Goal: Obtain resource: Download file/media

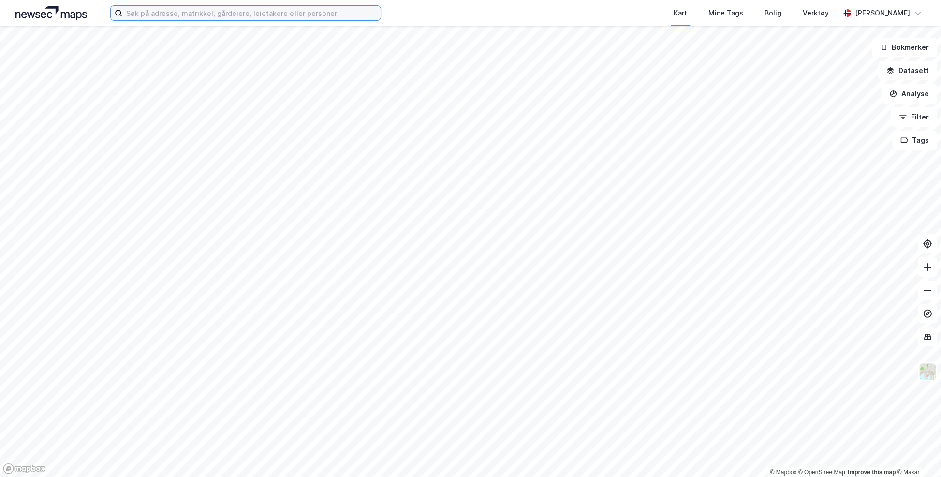
click at [308, 16] on input at bounding box center [251, 13] width 258 height 15
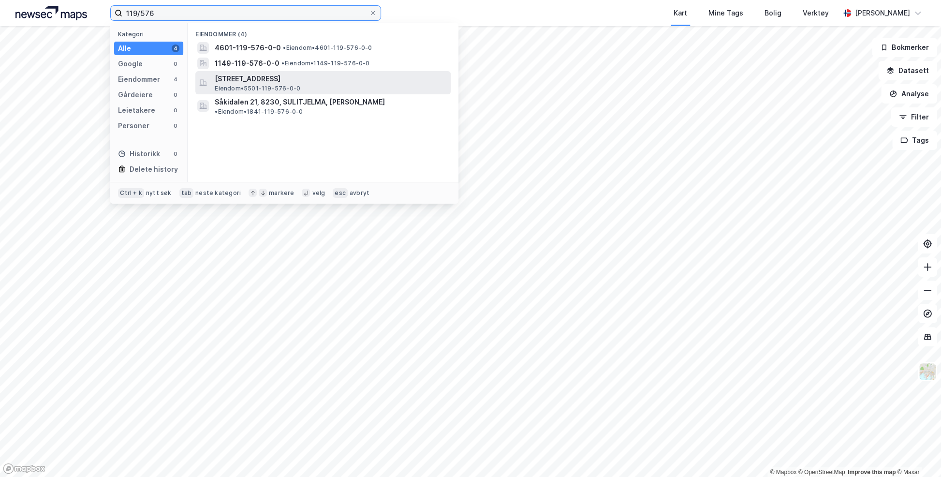
type input "119/576"
click at [290, 79] on span "[STREET_ADDRESS]" at bounding box center [331, 79] width 232 height 12
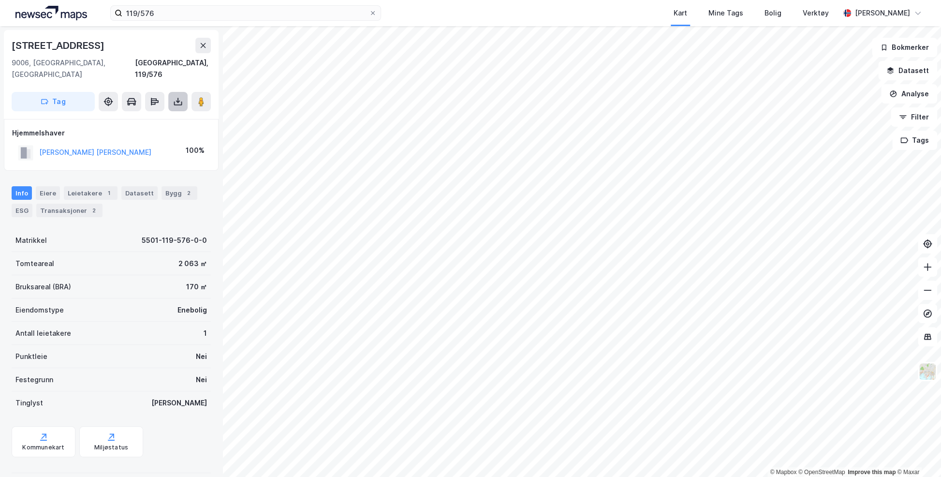
click at [172, 95] on button at bounding box center [177, 101] width 19 height 19
click at [172, 113] on div "Last ned grunnbok" at bounding box center [136, 120] width 103 height 15
